Goal: Navigation & Orientation: Understand site structure

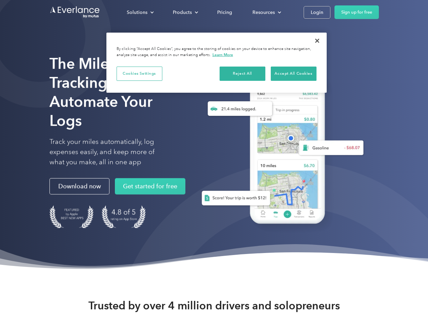
click at [140, 12] on div "Solutions" at bounding box center [137, 12] width 21 height 8
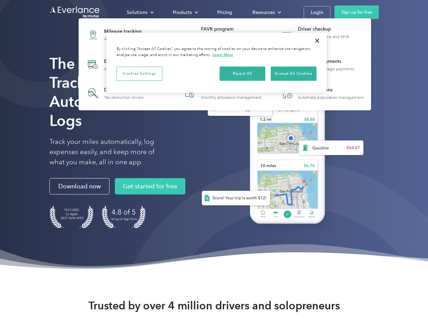
click at [185, 12] on div "Products" at bounding box center [182, 12] width 19 height 8
click at [266, 12] on div "Resources" at bounding box center [264, 12] width 22 height 8
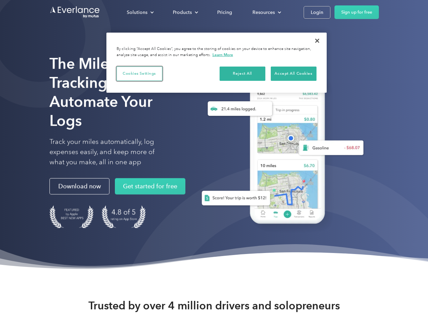
click at [139, 73] on button "Cookies Settings" at bounding box center [140, 73] width 46 height 14
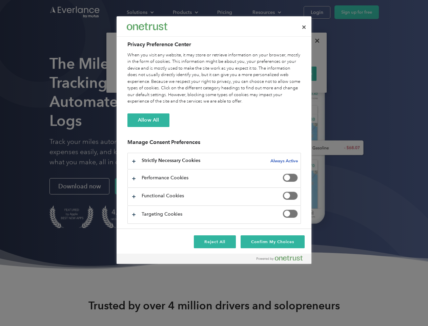
click at [243, 73] on div "When you visit any website, it may store or retrieve information on your browse…" at bounding box center [215, 78] width 174 height 53
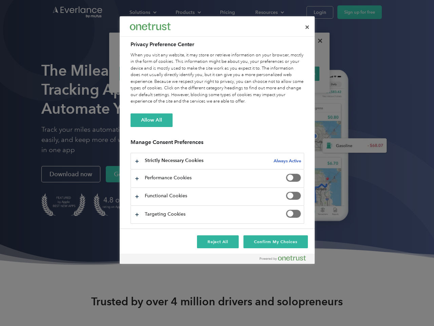
click at [294, 73] on div "When you visit any website, it may store or retrieve information on your browse…" at bounding box center [218, 78] width 174 height 53
click at [317, 41] on div at bounding box center [217, 163] width 434 height 326
